Goal: Task Accomplishment & Management: Manage account settings

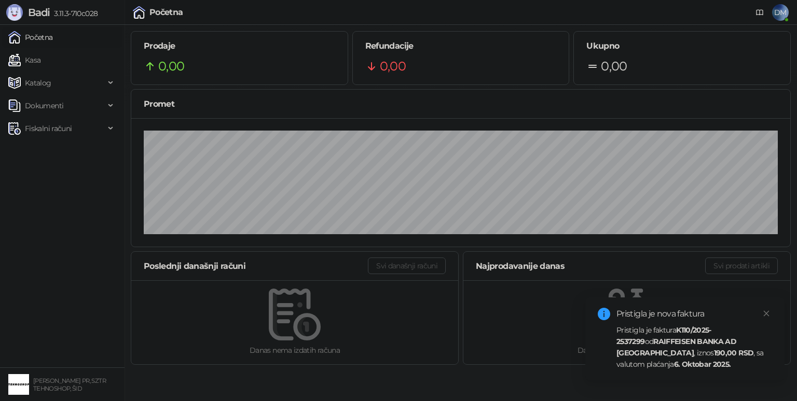
click at [705, 348] on div "Pristigla je faktura K110/2025-2537299 od RAIFFEISEN BANKA AD [GEOGRAPHIC_DATA]…" at bounding box center [694, 348] width 156 height 46
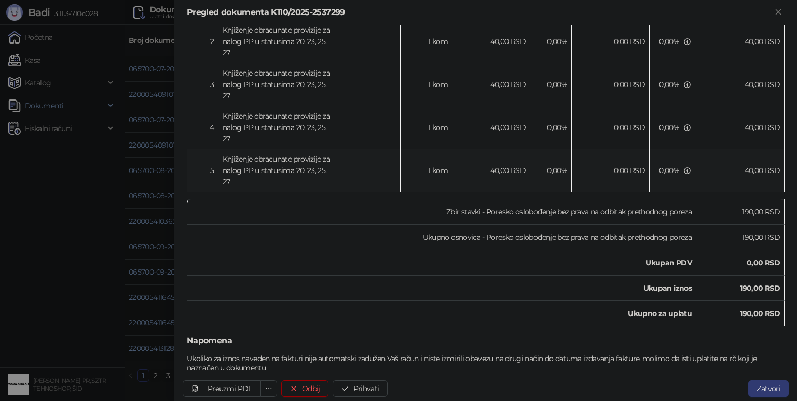
scroll to position [285, 0]
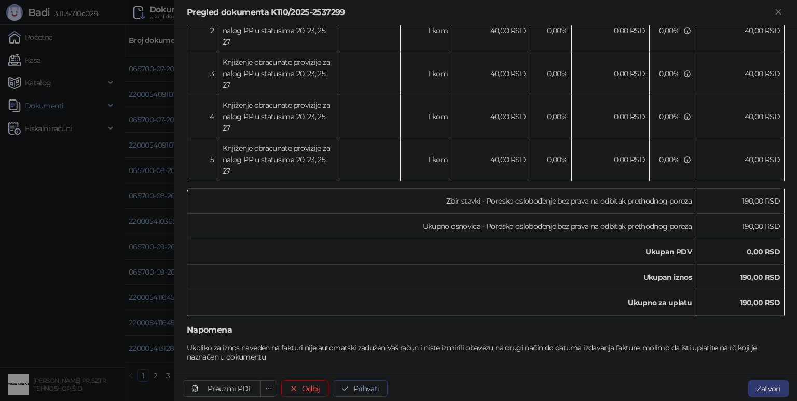
click at [364, 391] on button "Prihvati" at bounding box center [359, 389] width 55 height 17
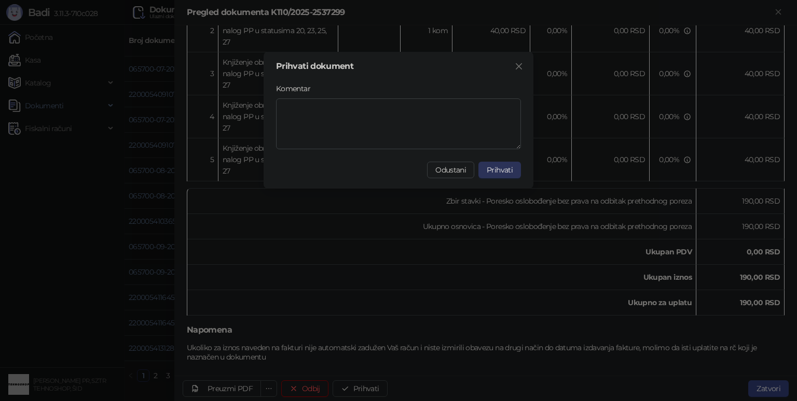
click at [493, 170] on span "Prihvati" at bounding box center [500, 169] width 26 height 9
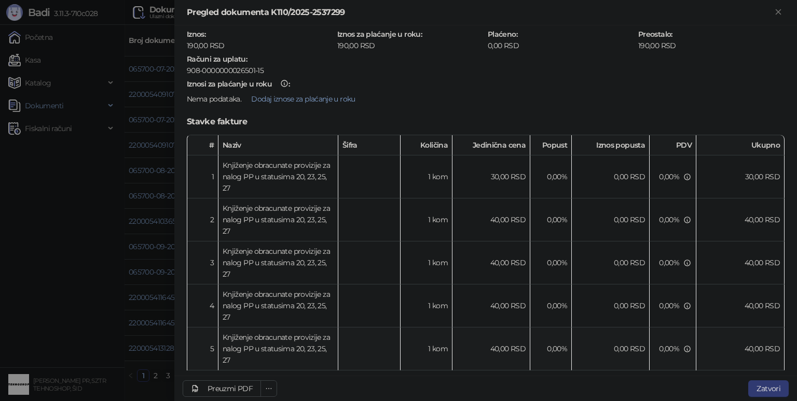
scroll to position [77, 0]
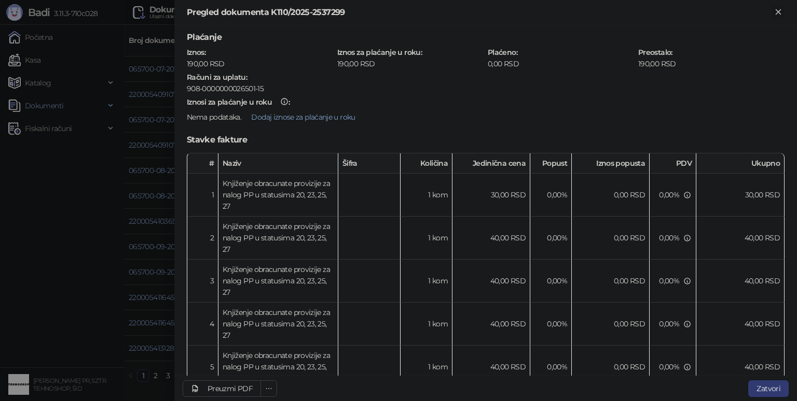
click at [777, 9] on icon "Zatvori" at bounding box center [777, 11] width 9 height 9
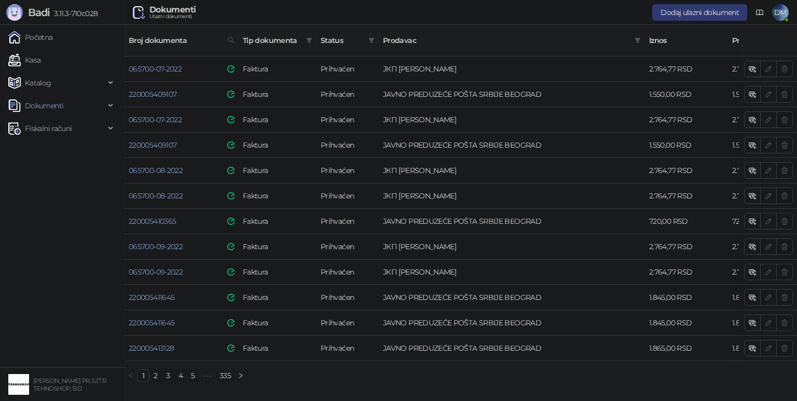
click at [228, 370] on link "335" at bounding box center [225, 375] width 18 height 11
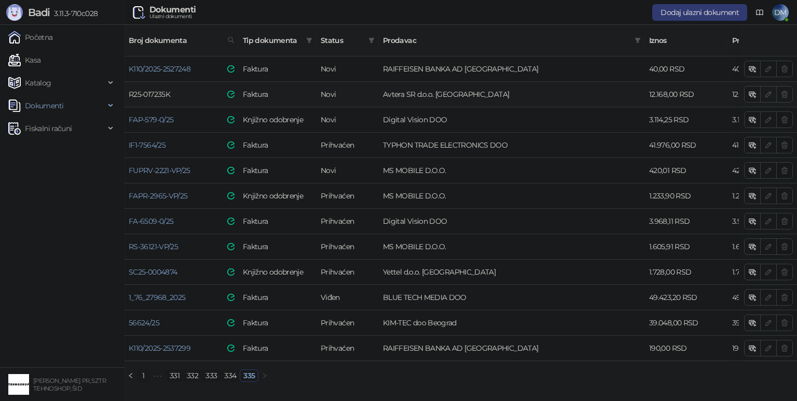
click at [160, 90] on link "R25-017235K" at bounding box center [149, 94] width 41 height 9
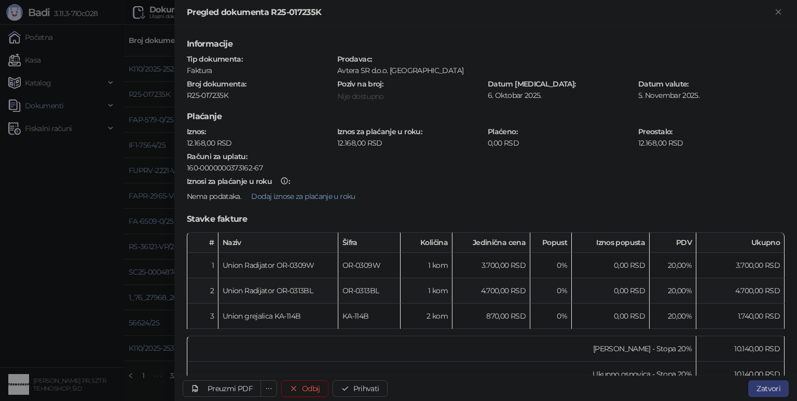
scroll to position [129, 0]
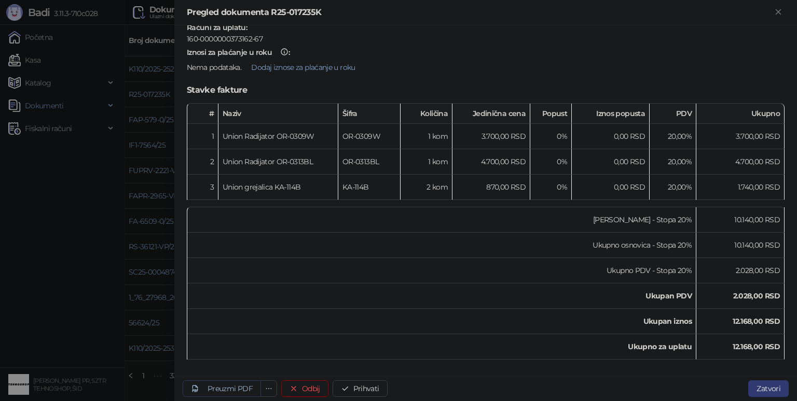
click at [241, 389] on div "Preuzmi PDF" at bounding box center [229, 388] width 45 height 9
click at [365, 387] on button "Prihvati" at bounding box center [359, 389] width 55 height 17
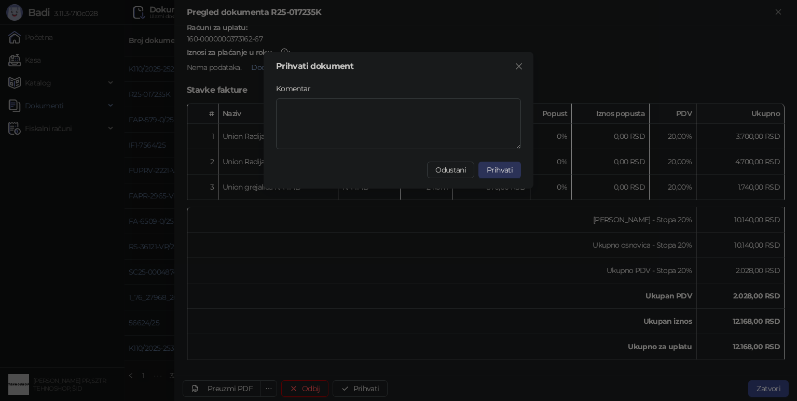
click at [502, 165] on span "Prihvati" at bounding box center [500, 169] width 26 height 9
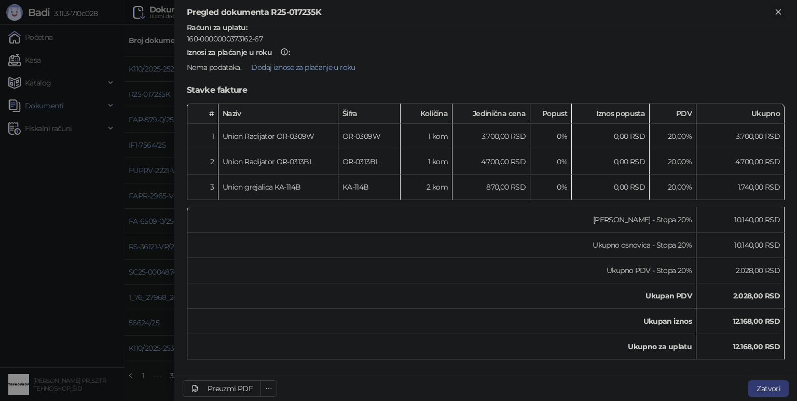
click at [780, 12] on icon "Zatvori" at bounding box center [777, 11] width 9 height 9
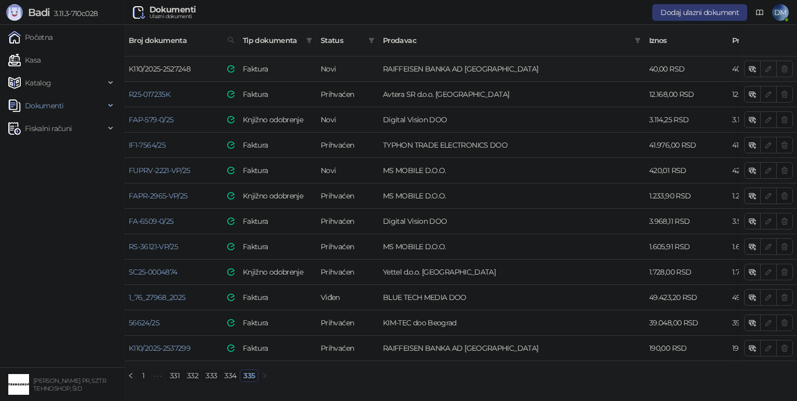
click at [181, 64] on link "K110/2025-2527248" at bounding box center [160, 68] width 62 height 9
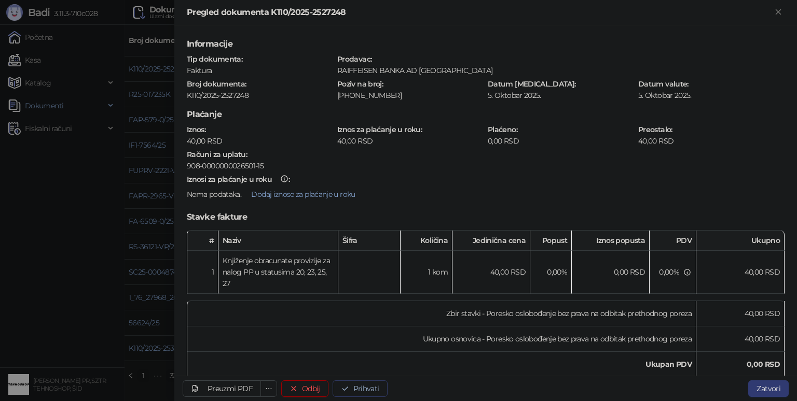
click at [371, 391] on button "Prihvati" at bounding box center [359, 389] width 55 height 17
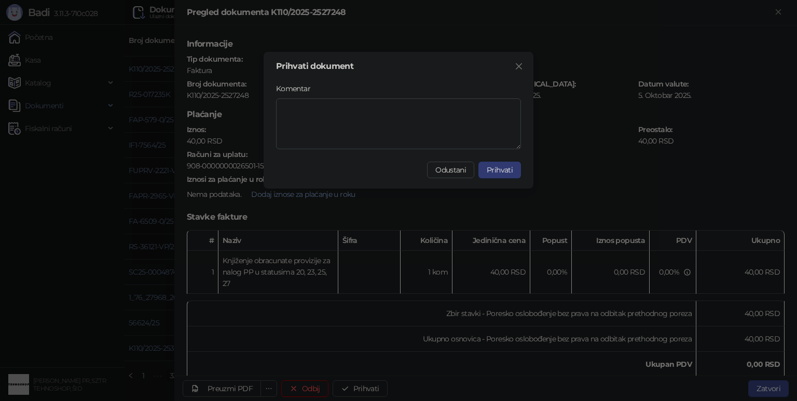
click at [500, 172] on span "Prihvati" at bounding box center [500, 169] width 26 height 9
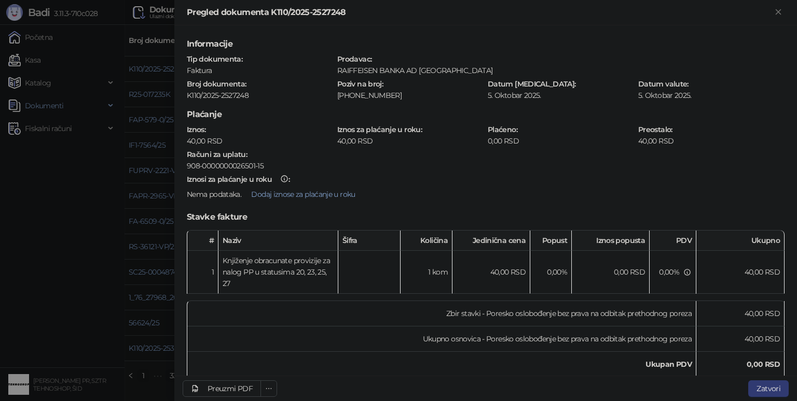
click at [62, 287] on div at bounding box center [398, 200] width 797 height 401
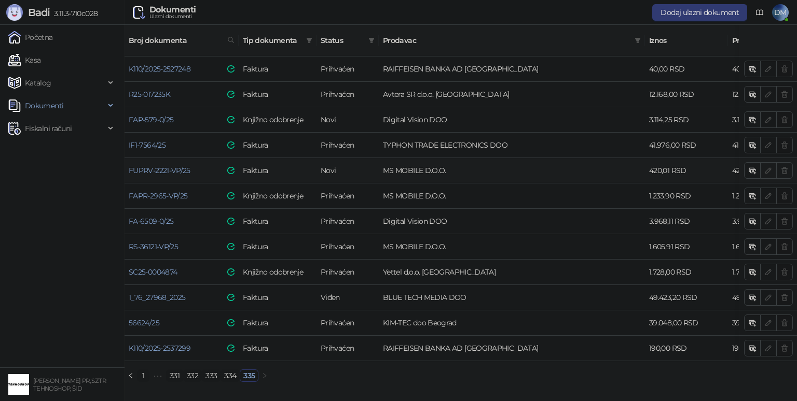
click at [175, 158] on td "FUPRV-2221-VP/25" at bounding box center [181, 170] width 114 height 25
click at [175, 166] on link "FUPRV-2221-VP/25" at bounding box center [160, 170] width 62 height 9
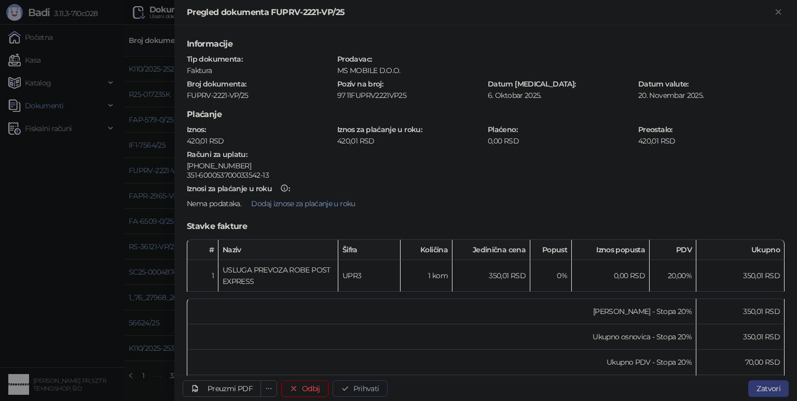
click at [359, 387] on button "Prihvati" at bounding box center [359, 389] width 55 height 17
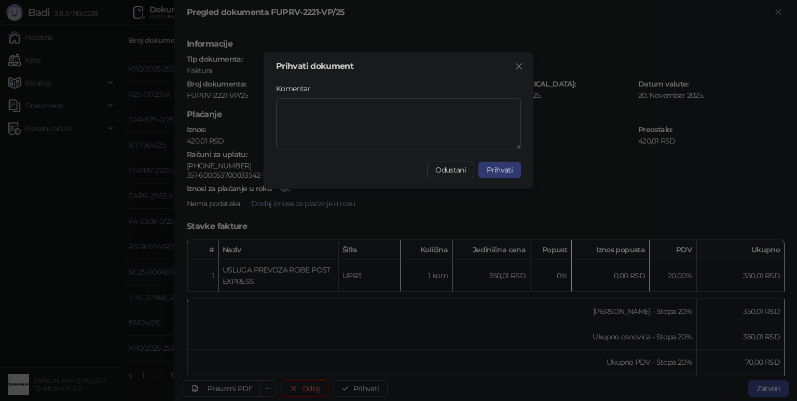
click at [490, 169] on span "Prihvati" at bounding box center [500, 169] width 26 height 9
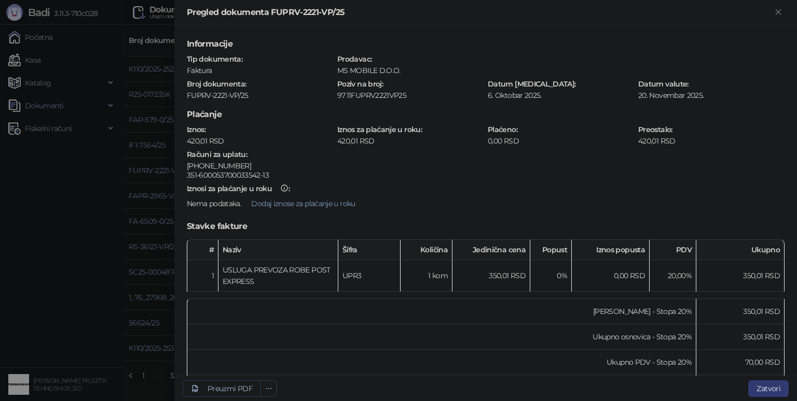
click at [225, 389] on div "Preuzmi PDF" at bounding box center [229, 388] width 45 height 9
click at [224, 387] on div "Preuzmi PDF" at bounding box center [229, 388] width 45 height 9
click at [780, 11] on icon "Zatvori" at bounding box center [777, 11] width 9 height 9
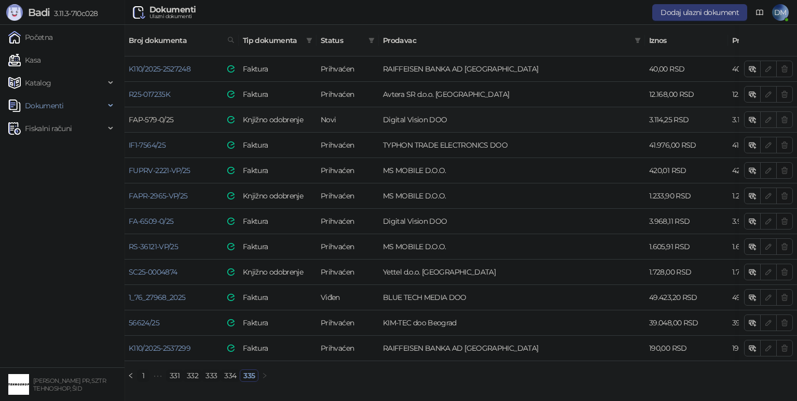
click at [141, 115] on link "FAP-579-0/25" at bounding box center [151, 119] width 45 height 9
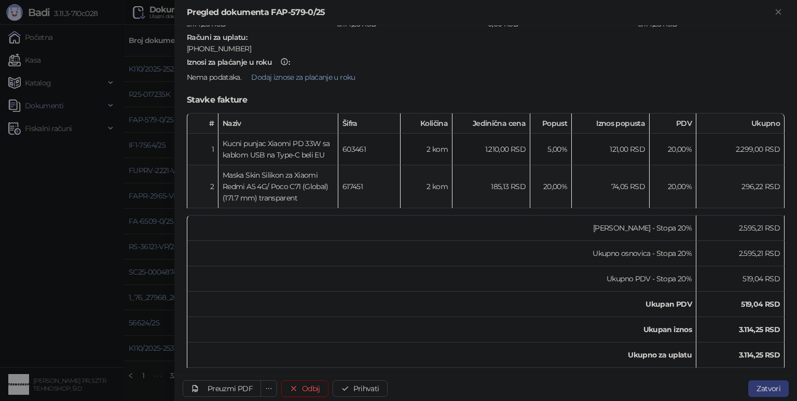
scroll to position [128, 0]
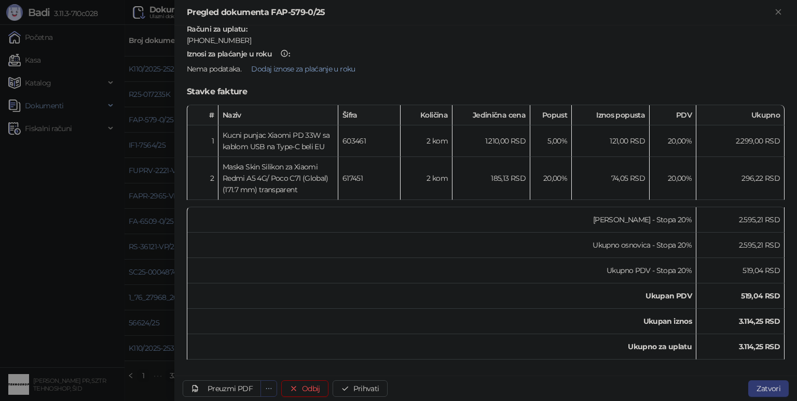
click at [266, 388] on icon "ellipsis" at bounding box center [268, 388] width 7 height 7
click at [231, 385] on div "Preuzmi PDF" at bounding box center [229, 388] width 45 height 9
click at [231, 387] on div "Preuzmi PDF" at bounding box center [229, 388] width 45 height 9
click at [364, 391] on button "Prihvati" at bounding box center [359, 389] width 55 height 17
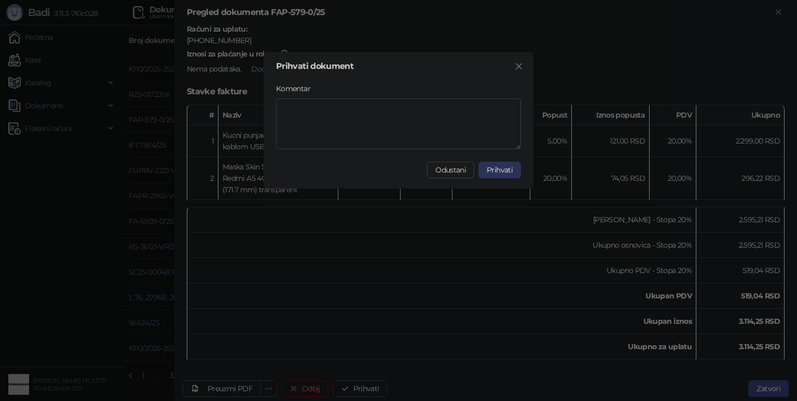
click at [507, 169] on span "Prihvati" at bounding box center [500, 169] width 26 height 9
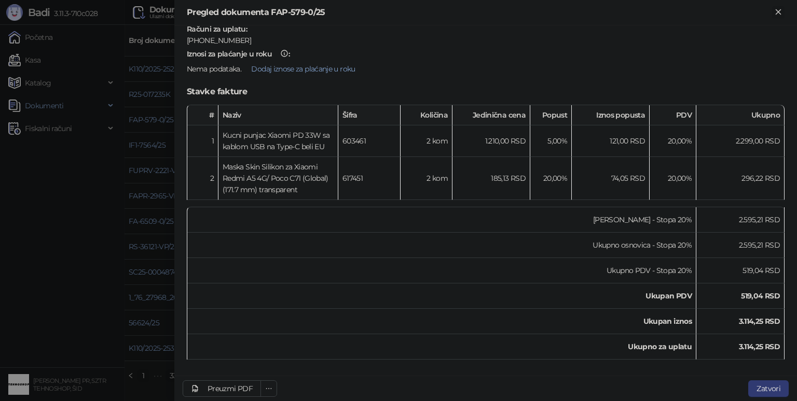
click at [778, 11] on icon "Zatvori" at bounding box center [777, 11] width 5 height 5
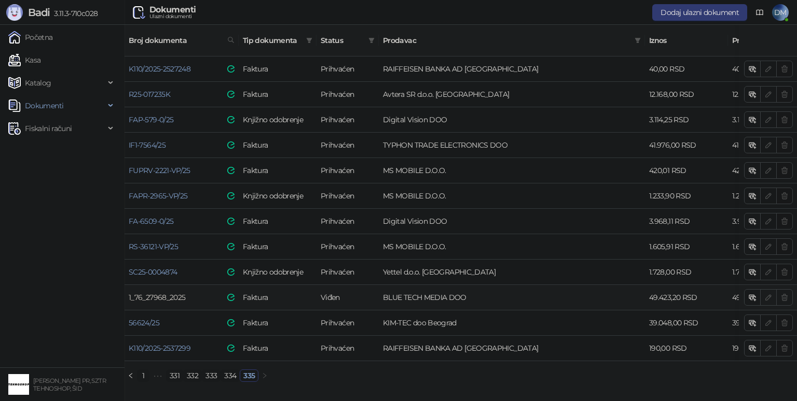
click at [172, 293] on link "1_76_27968_2025" at bounding box center [157, 297] width 57 height 9
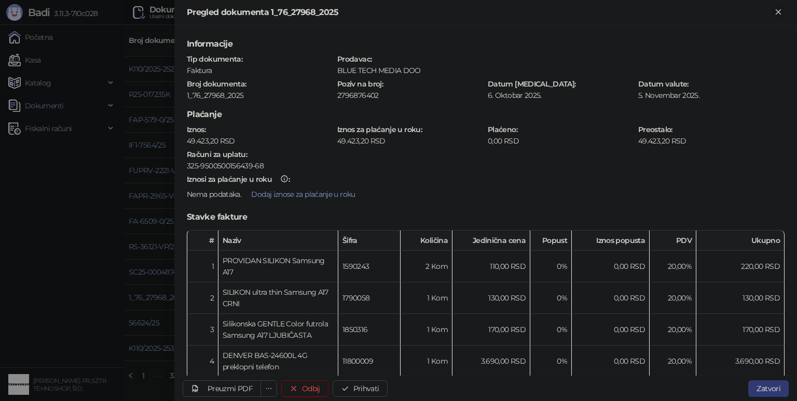
click at [778, 10] on icon "Zatvori" at bounding box center [777, 11] width 9 height 9
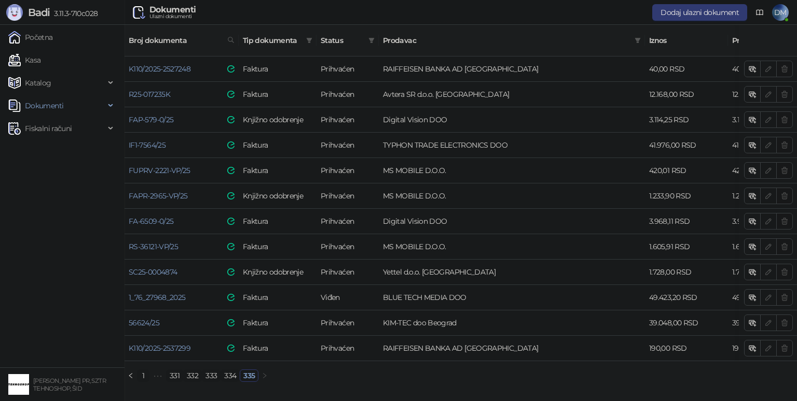
click at [229, 373] on link "334" at bounding box center [230, 375] width 18 height 11
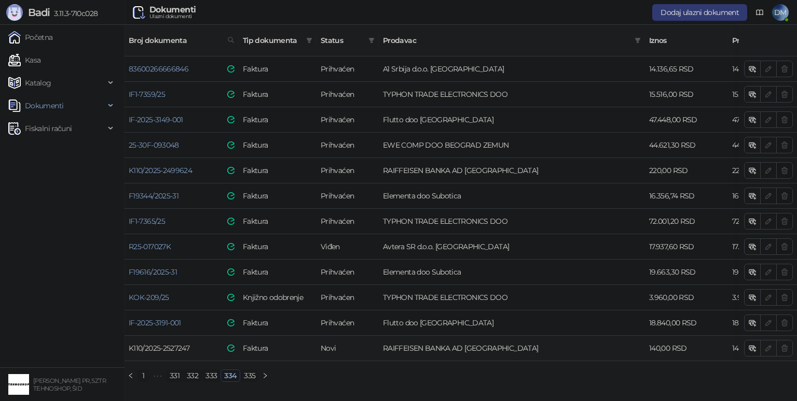
click at [172, 344] on link "K110/2025-2527247" at bounding box center [159, 348] width 61 height 9
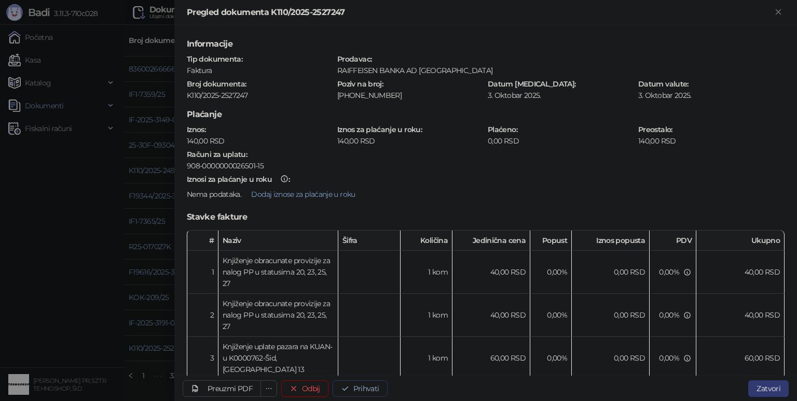
click at [370, 387] on button "Prihvati" at bounding box center [359, 389] width 55 height 17
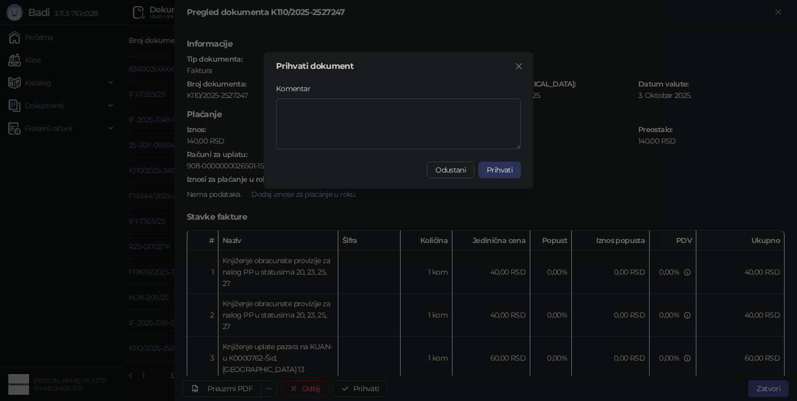
click at [515, 170] on button "Prihvati" at bounding box center [499, 170] width 43 height 17
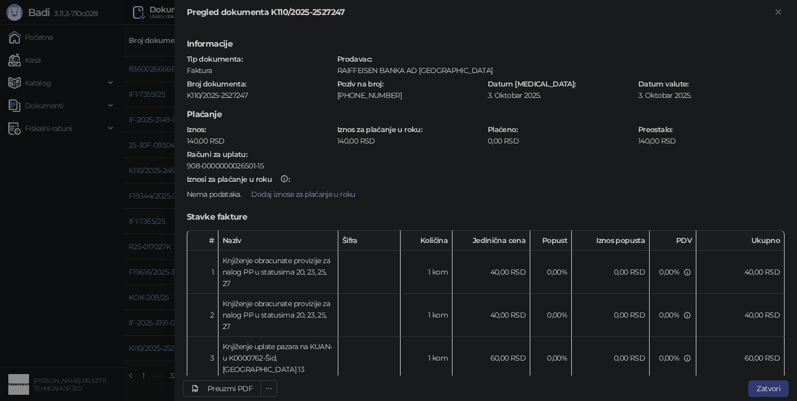
click at [93, 317] on div at bounding box center [398, 200] width 797 height 401
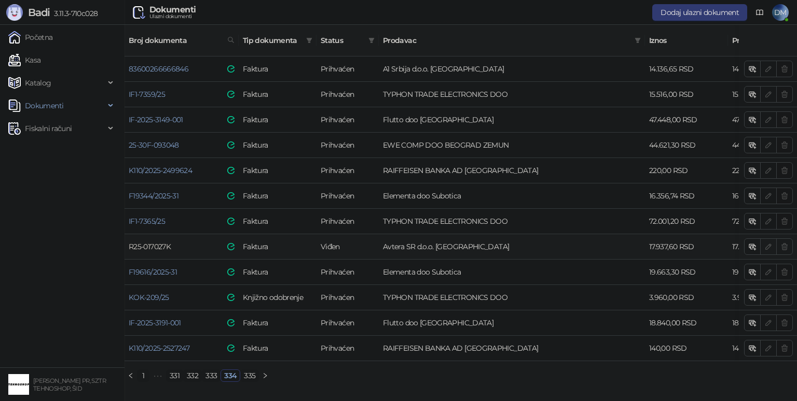
click at [168, 242] on link "R25-017027K" at bounding box center [150, 246] width 42 height 9
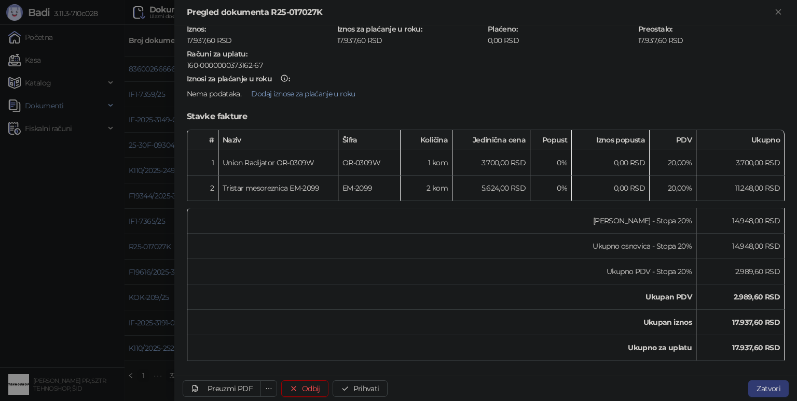
scroll to position [104, 0]
click at [377, 389] on button "Prihvati" at bounding box center [359, 389] width 55 height 17
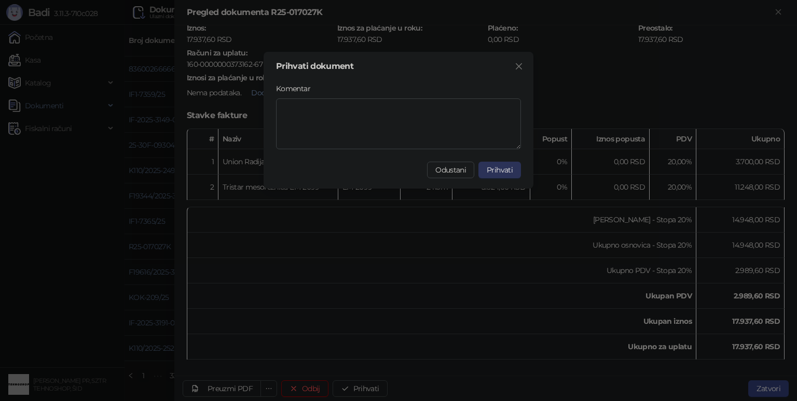
click at [489, 172] on span "Prihvati" at bounding box center [500, 169] width 26 height 9
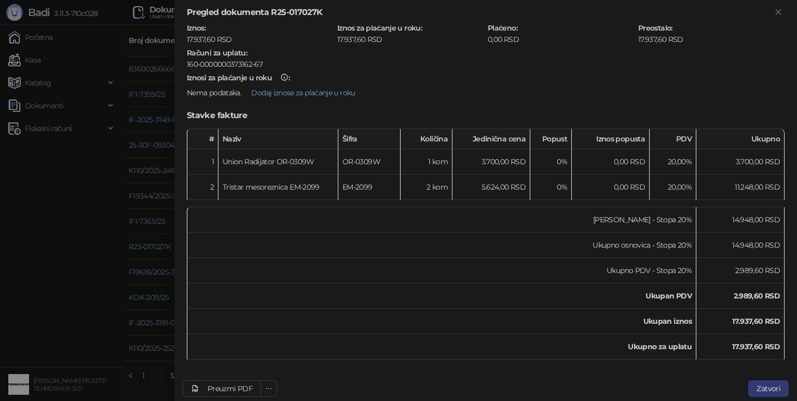
click at [4, 267] on div at bounding box center [398, 200] width 797 height 401
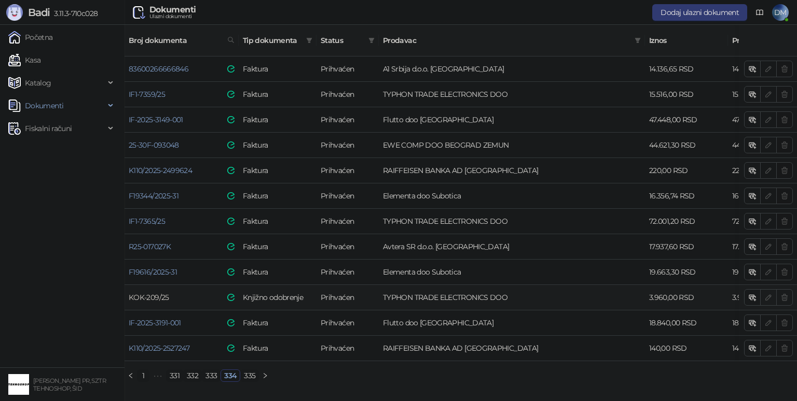
click at [161, 293] on link "KOK-209/25" at bounding box center [149, 297] width 40 height 9
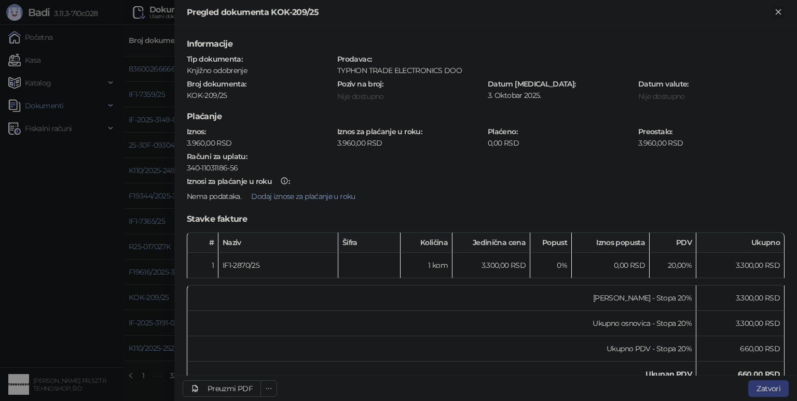
click at [778, 8] on icon "Zatvori" at bounding box center [777, 11] width 9 height 9
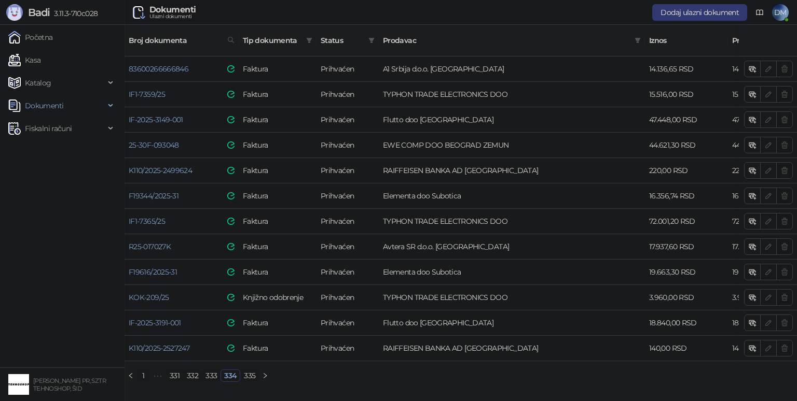
click at [213, 375] on link "333" at bounding box center [211, 375] width 18 height 11
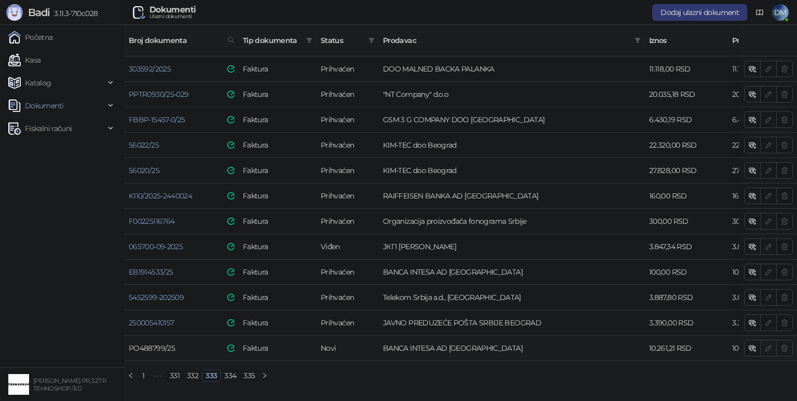
click at [162, 344] on link "PO488799/25" at bounding box center [152, 348] width 46 height 9
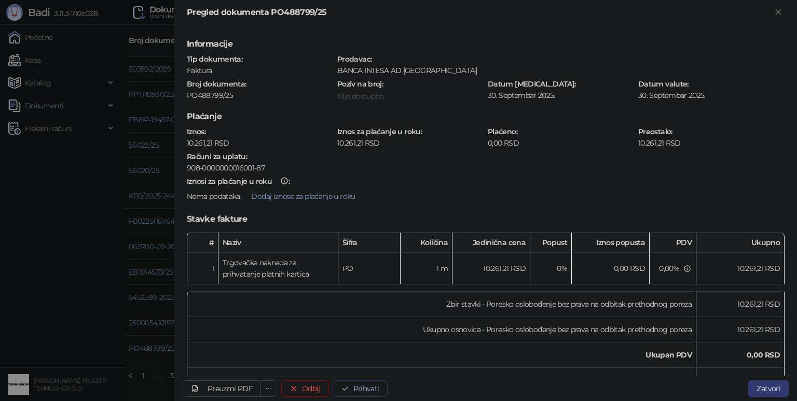
click at [363, 390] on button "Prihvati" at bounding box center [359, 389] width 55 height 17
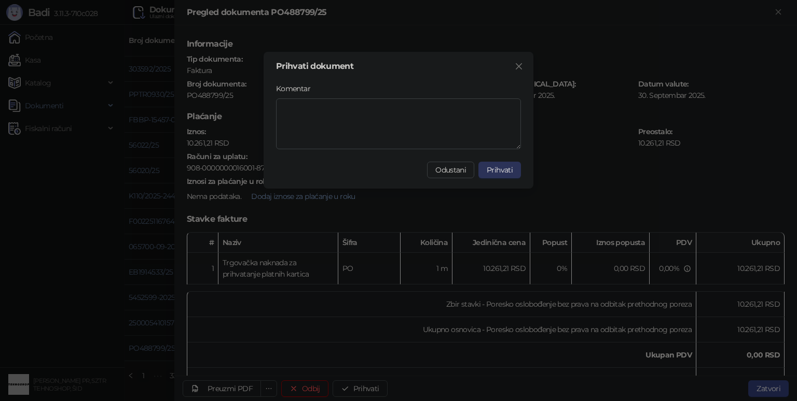
click at [506, 170] on span "Prihvati" at bounding box center [500, 169] width 26 height 9
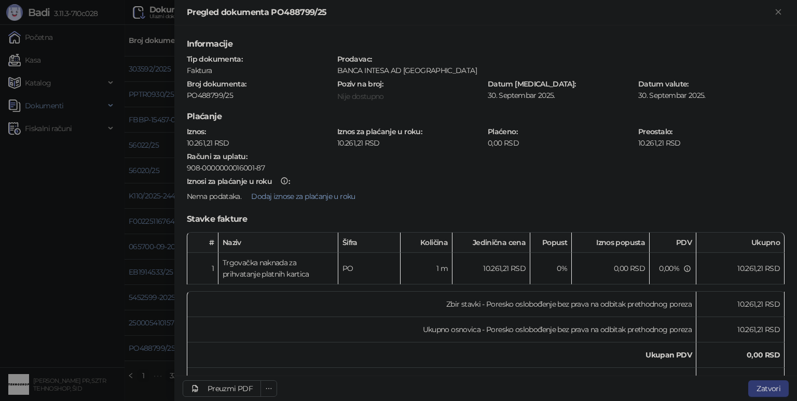
click at [54, 275] on div at bounding box center [398, 200] width 797 height 401
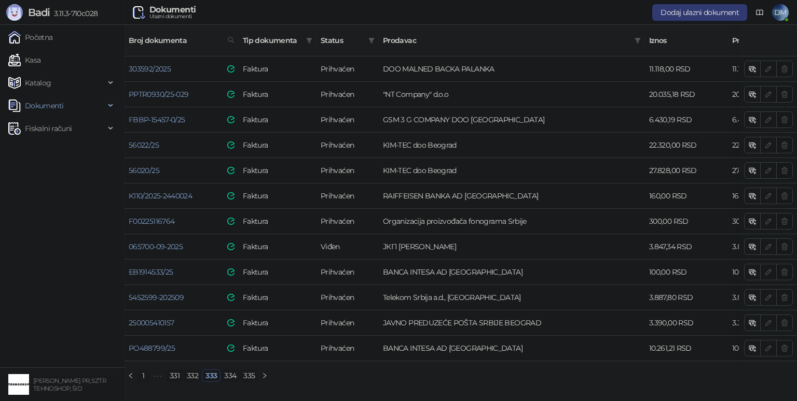
click at [195, 375] on link "332" at bounding box center [193, 375] width 18 height 11
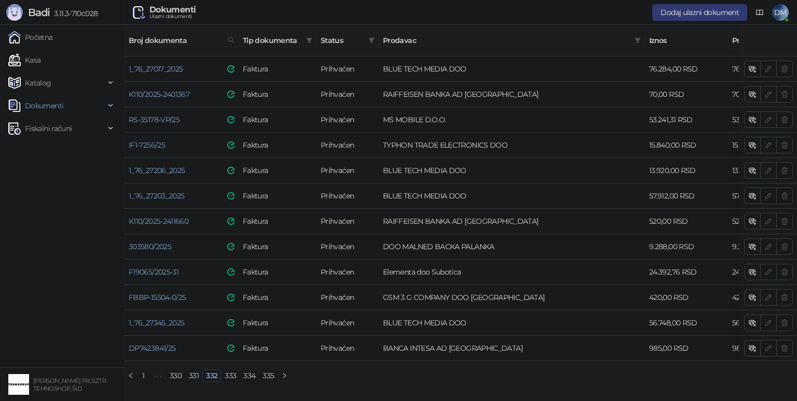
click at [234, 373] on link "333" at bounding box center [230, 375] width 18 height 11
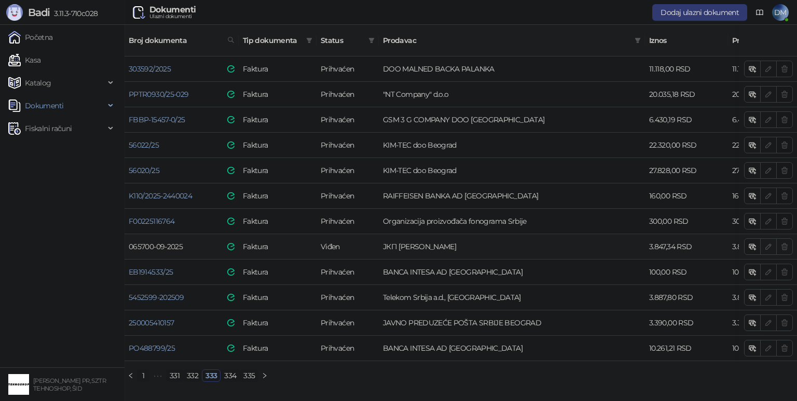
click at [176, 242] on link "065700-09-2025" at bounding box center [156, 246] width 54 height 9
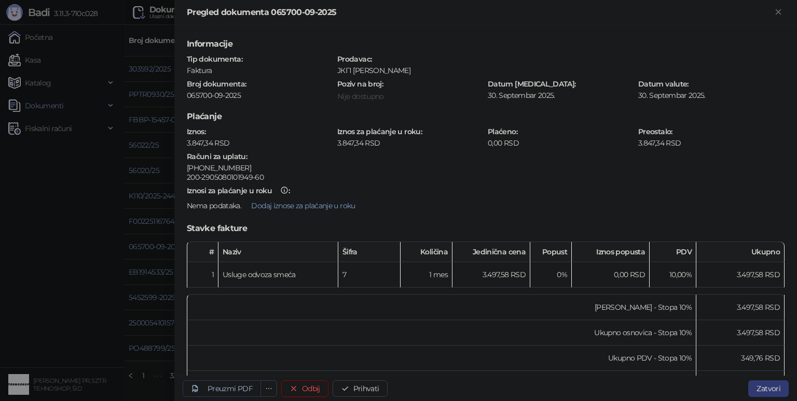
click at [227, 386] on div "Preuzmi PDF" at bounding box center [229, 388] width 45 height 9
click at [231, 385] on div "Preuzmi PDF" at bounding box center [229, 388] width 45 height 9
click at [364, 389] on button "Prihvati" at bounding box center [359, 389] width 55 height 17
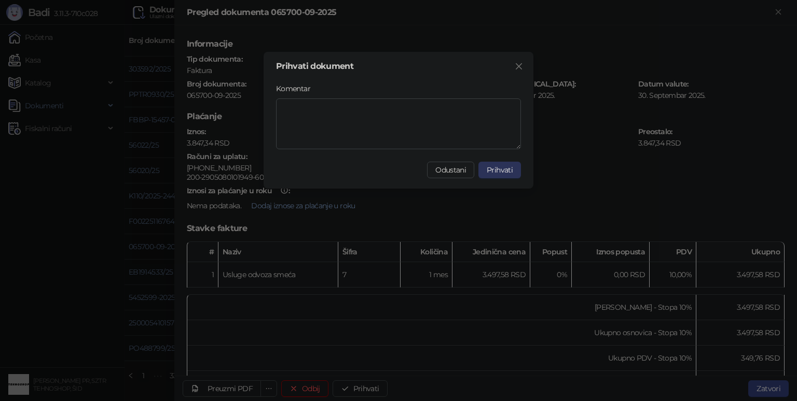
click at [495, 167] on span "Prihvati" at bounding box center [500, 169] width 26 height 9
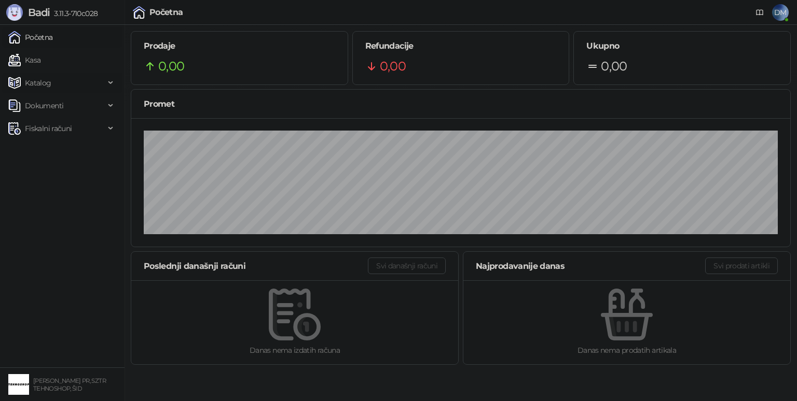
click at [52, 83] on span "Katalog" at bounding box center [56, 83] width 96 height 21
click at [66, 108] on link "Robne marke" at bounding box center [43, 105] width 62 height 21
